Goal: Transaction & Acquisition: Purchase product/service

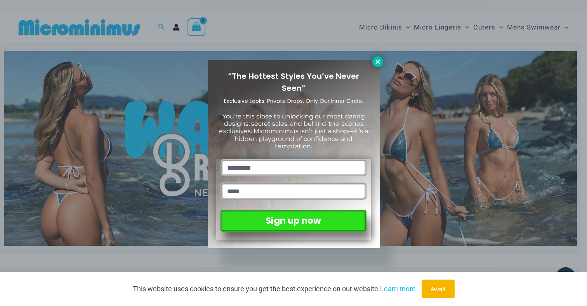
click at [377, 66] on button at bounding box center [377, 61] width 11 height 11
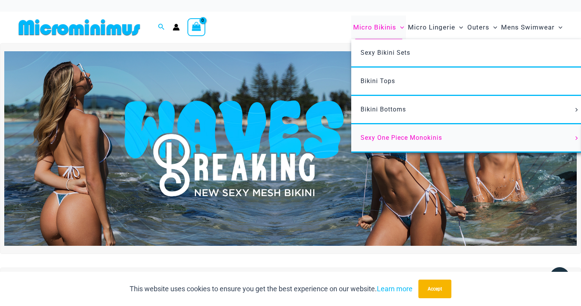
click at [376, 134] on span "Sexy One Piece Monokinis" at bounding box center [402, 137] width 82 height 7
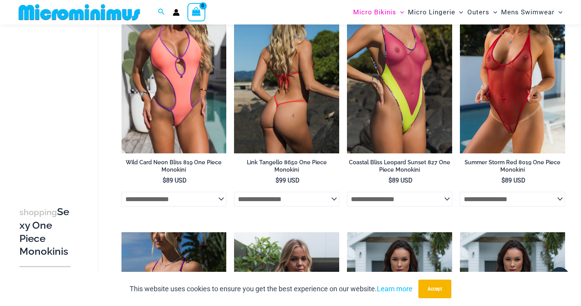
scroll to position [91, 0]
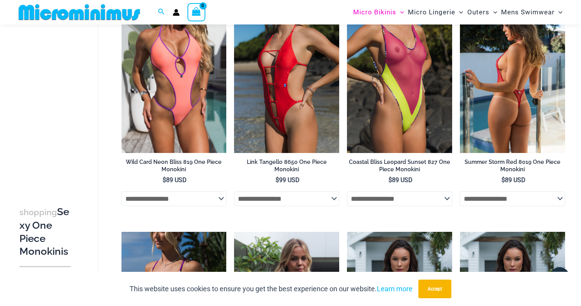
click at [539, 84] on img at bounding box center [512, 74] width 105 height 158
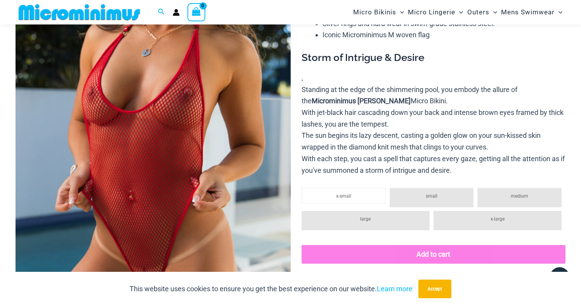
scroll to position [77, 0]
